Goal: Information Seeking & Learning: Check status

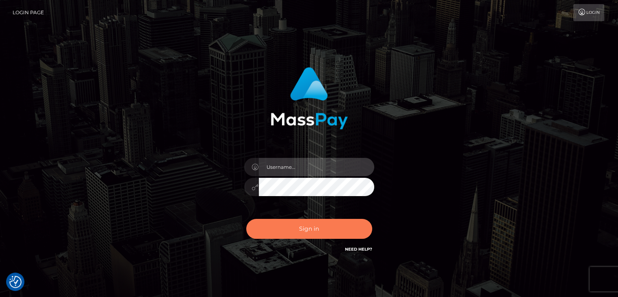
type input "ctfoheather"
click at [316, 229] on button "Sign in" at bounding box center [309, 229] width 126 height 20
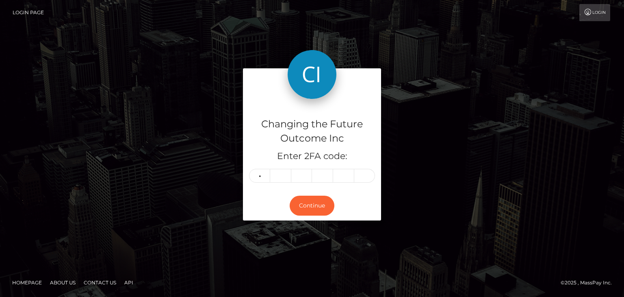
type input "1"
type input "3"
type input "0"
type input "8"
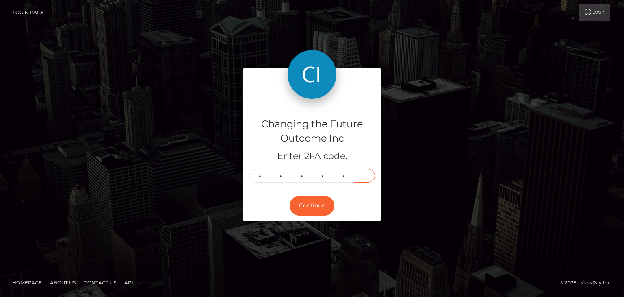
type input "3"
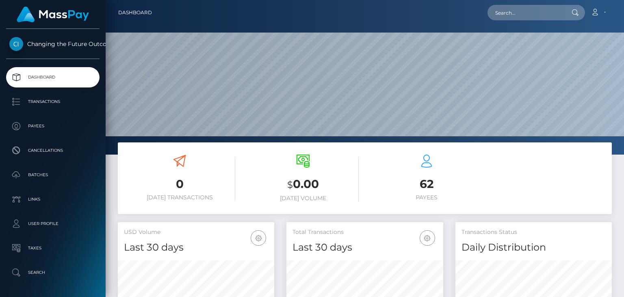
scroll to position [144, 156]
click at [509, 17] on input "text" at bounding box center [526, 12] width 76 height 15
paste input "olgaxrodriguez17@gmail.com"
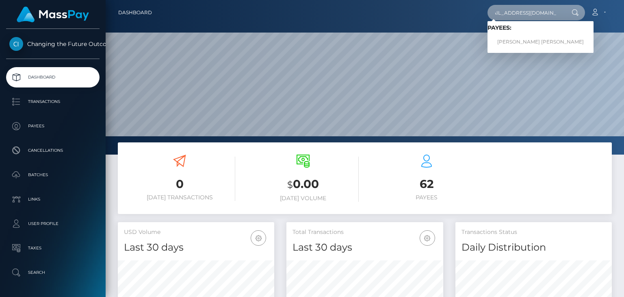
type input "olgaxrodriguez17@gmail.com"
click at [507, 34] on span "Payees: Olga Rodriguez Rodriguez" at bounding box center [541, 36] width 106 height 25
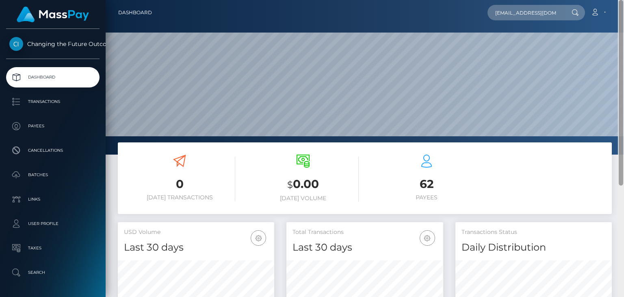
click at [614, 39] on div "Dashboard olgaxrodriguez17@gmail.com Loading... Loading... Payees: Olga Rodrigu…" at bounding box center [365, 148] width 518 height 297
click at [575, 12] on icon at bounding box center [575, 12] width 7 height 7
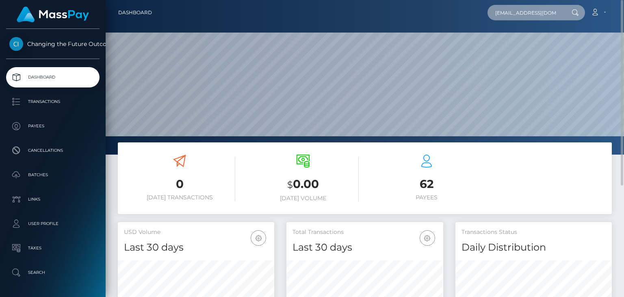
click at [536, 15] on input "[EMAIL_ADDRESS][DOMAIN_NAME]" at bounding box center [526, 12] width 76 height 15
click at [566, 8] on div at bounding box center [574, 12] width 21 height 15
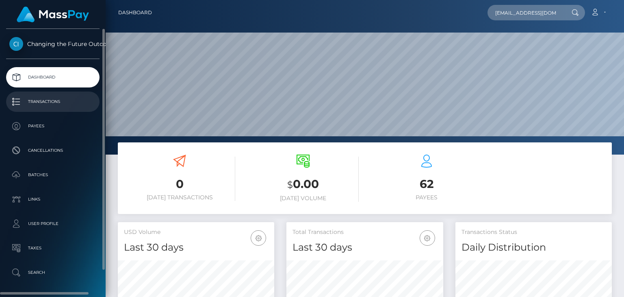
click at [43, 104] on p "Transactions" at bounding box center [52, 101] width 87 height 12
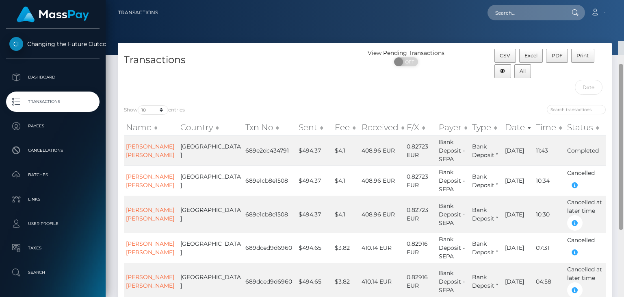
drag, startPoint x: 622, startPoint y: 100, endPoint x: 618, endPoint y: 14, distance: 86.7
click at [618, 14] on div "Transactions Loading... Loading..." at bounding box center [365, 148] width 518 height 297
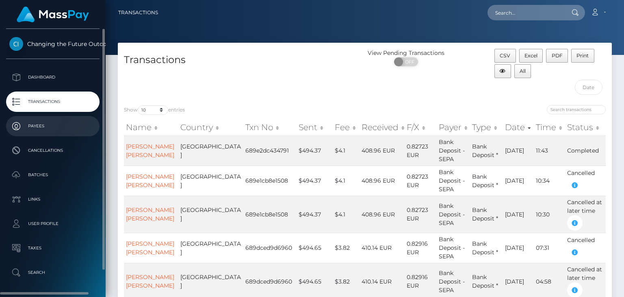
click at [41, 126] on p "Payees" at bounding box center [52, 126] width 87 height 12
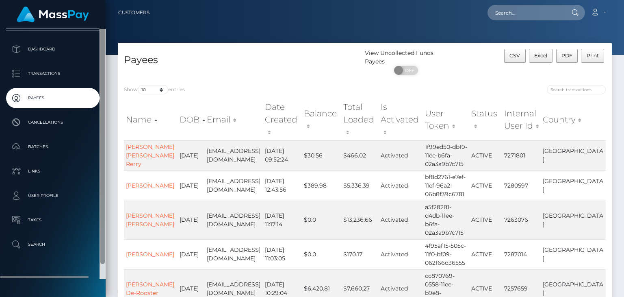
scroll to position [8, 0]
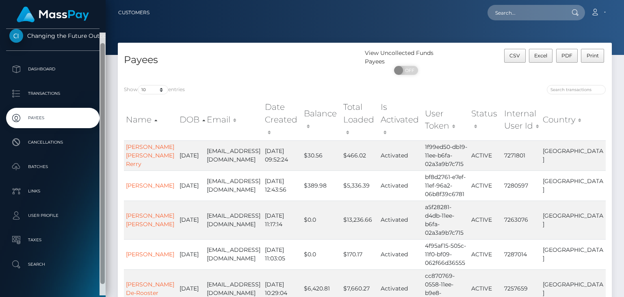
drag, startPoint x: 102, startPoint y: 80, endPoint x: 103, endPoint y: 88, distance: 7.7
click at [103, 88] on div at bounding box center [102, 163] width 4 height 241
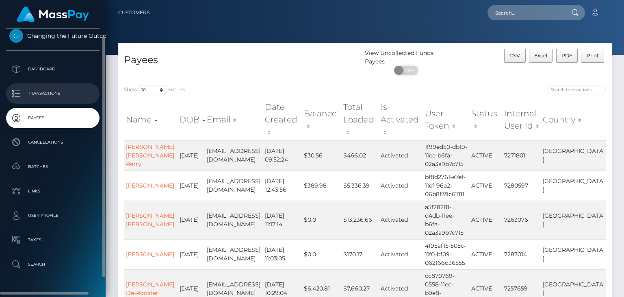
click at [37, 91] on p "Transactions" at bounding box center [52, 93] width 87 height 12
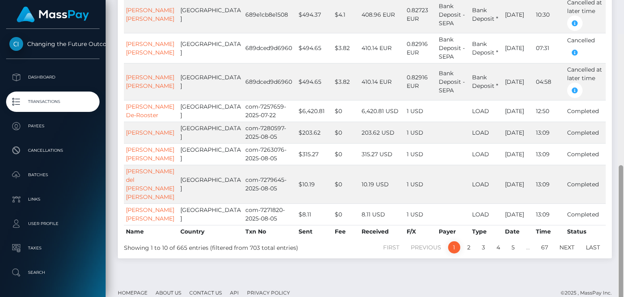
scroll to position [187, 0]
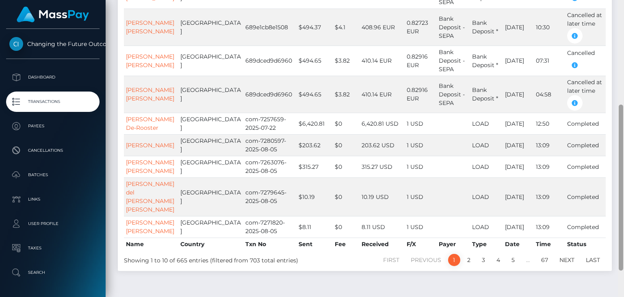
click at [621, 128] on div at bounding box center [621, 187] width 4 height 166
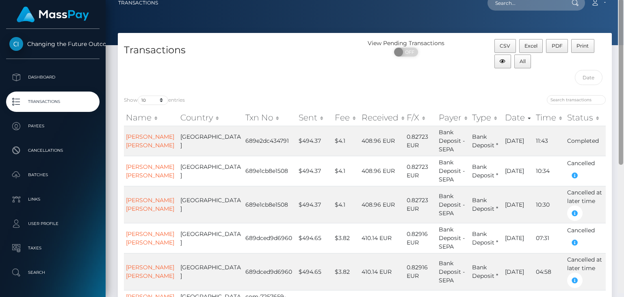
scroll to position [6, 0]
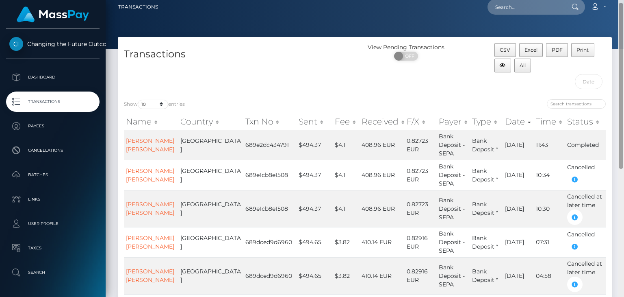
drag, startPoint x: 621, startPoint y: 145, endPoint x: 621, endPoint y: 43, distance: 101.6
click at [621, 43] on div at bounding box center [621, 86] width 4 height 166
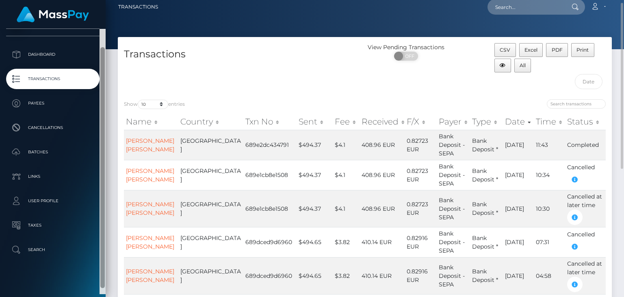
scroll to position [28, 0]
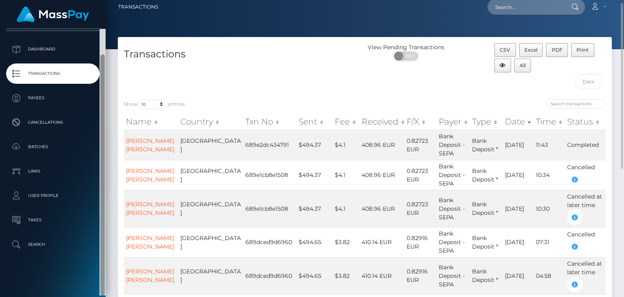
drag, startPoint x: 101, startPoint y: 100, endPoint x: 110, endPoint y: 137, distance: 38.4
click at [110, 137] on div "Changing the Future Outcome Inc Dashboard Transactions Payees Cancellations Bat…" at bounding box center [312, 148] width 624 height 297
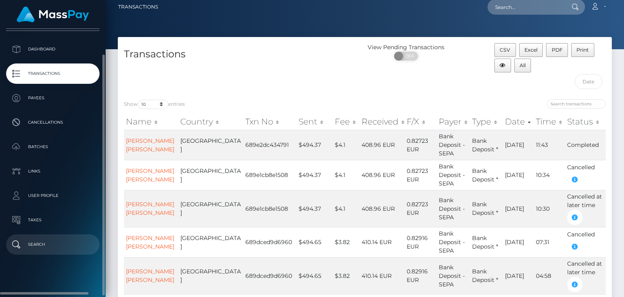
click at [34, 241] on p "Search" at bounding box center [52, 244] width 87 height 12
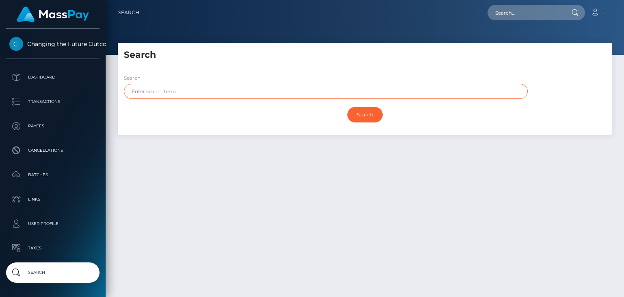
click at [167, 92] on input "text" at bounding box center [326, 91] width 404 height 15
paste input "[EMAIL_ADDRESS][DOMAIN_NAME]"
type input "olgaxrodriguez17@gmail.com"
click at [364, 113] on input "Search" at bounding box center [364, 114] width 35 height 15
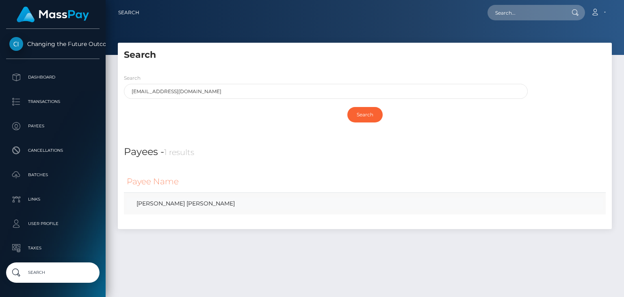
click at [163, 205] on link "Olga Rodriguez Rodriguez" at bounding box center [365, 203] width 476 height 12
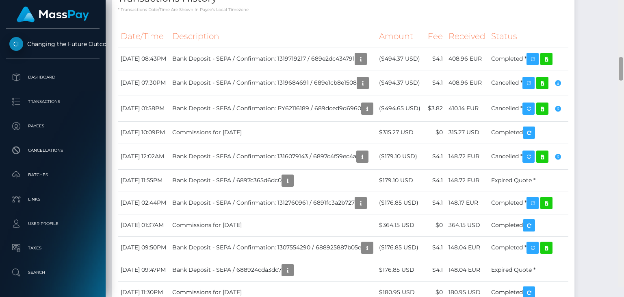
scroll to position [849, 0]
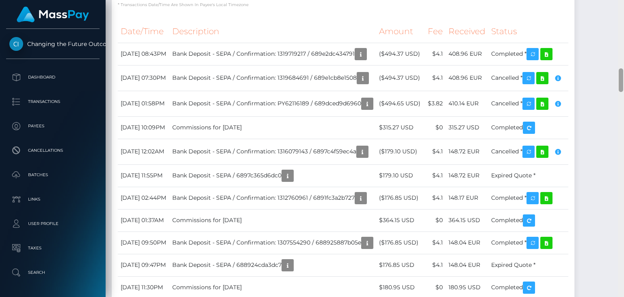
drag, startPoint x: 622, startPoint y: 89, endPoint x: 626, endPoint y: 76, distance: 14.0
click at [624, 76] on html "Changing the Future Outcome Inc Dashboard Transactions Payees Cancellations Bat…" at bounding box center [312, 148] width 624 height 297
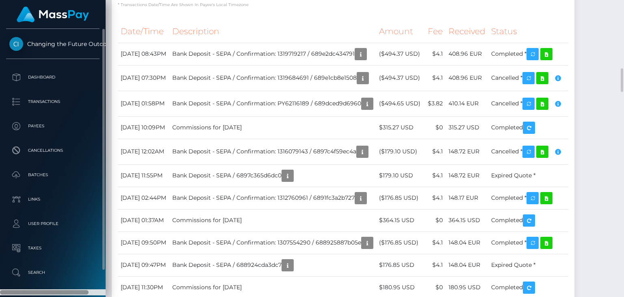
scroll to position [98, 156]
